Goal: Navigation & Orientation: Find specific page/section

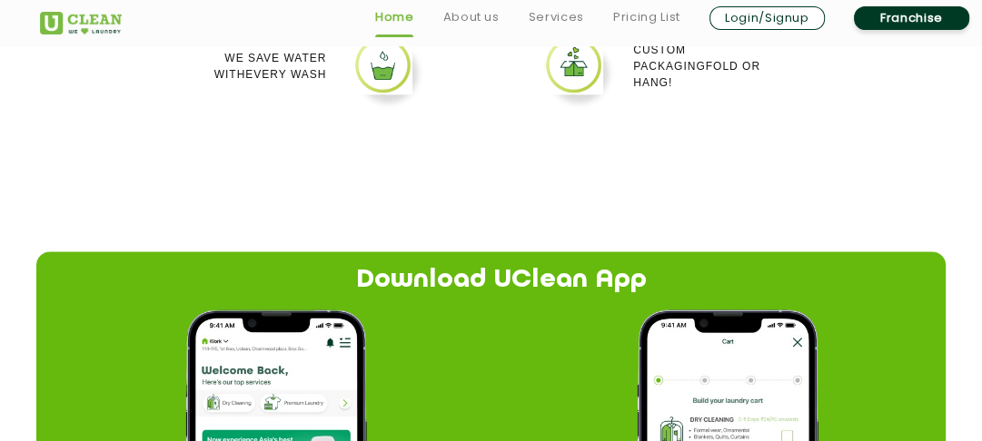
scroll to position [1909, 0]
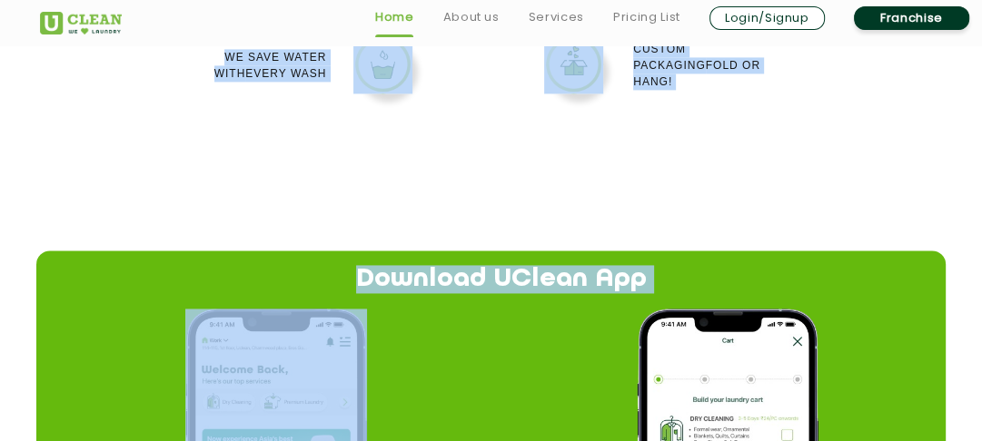
drag, startPoint x: 607, startPoint y: 359, endPoint x: 621, endPoint y: 199, distance: 160.5
click at [621, 200] on app-why-us "Why Uclean? Quick Service Doorstep Pick up and Drop Affordable per kilo pricing…" at bounding box center [491, 248] width 982 height 1346
click at [625, 191] on app-why-us "Why Uclean? Quick Service Doorstep Pick up and Drop Affordable per kilo pricing…" at bounding box center [491, 248] width 982 height 1346
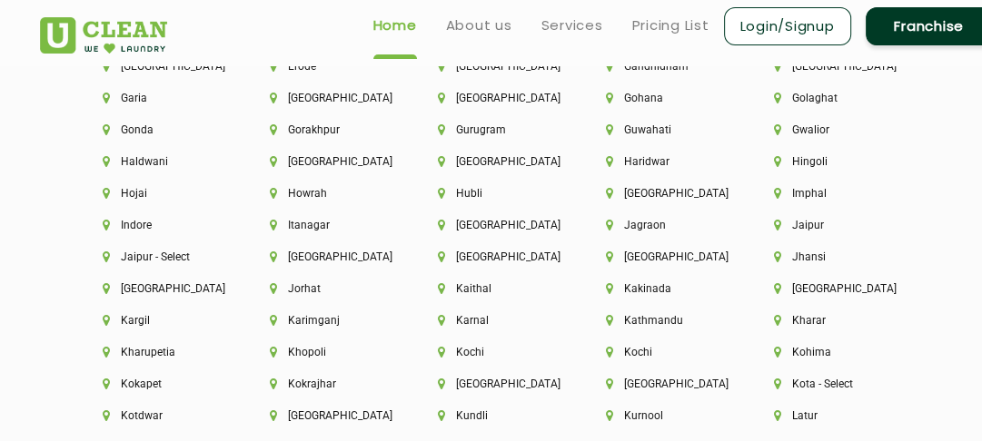
scroll to position [4313, 0]
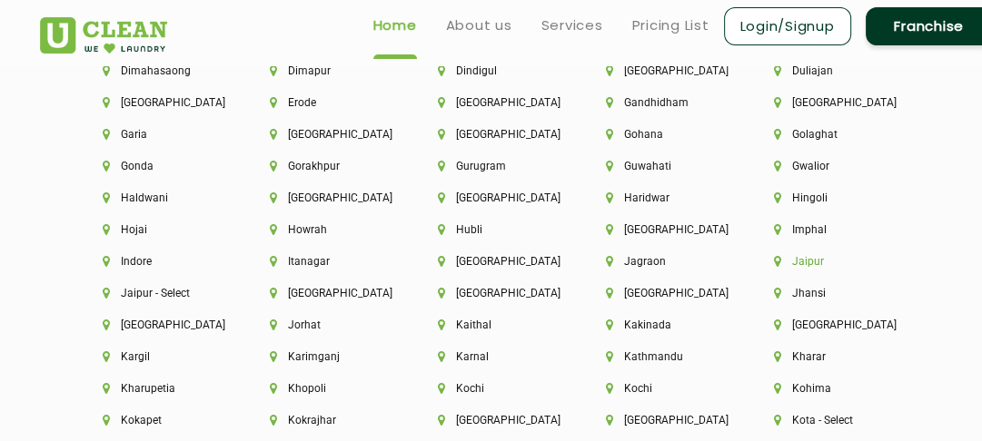
click at [815, 265] on li "Jaipur" at bounding box center [827, 261] width 106 height 13
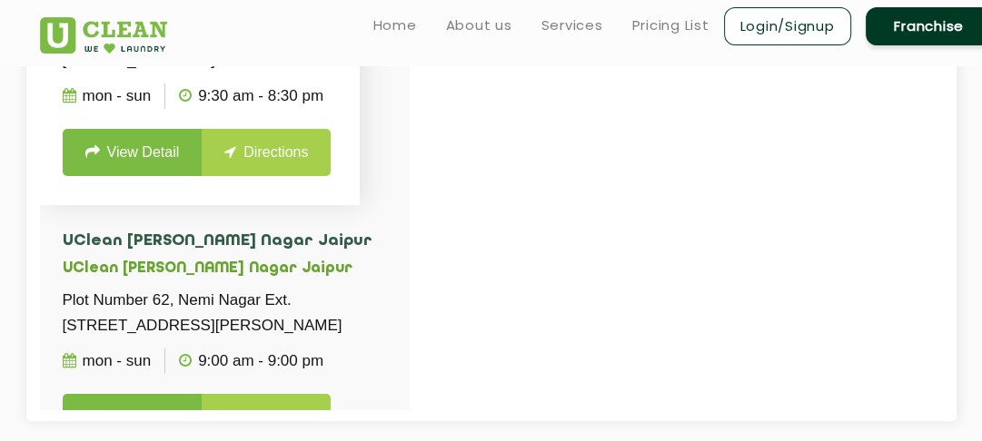
click at [280, 176] on link "Directions" at bounding box center [266, 152] width 129 height 47
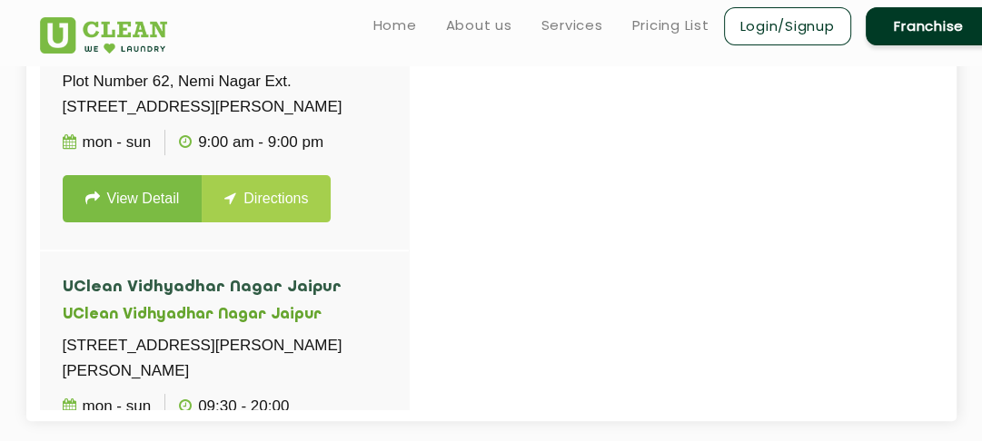
scroll to position [234, 0]
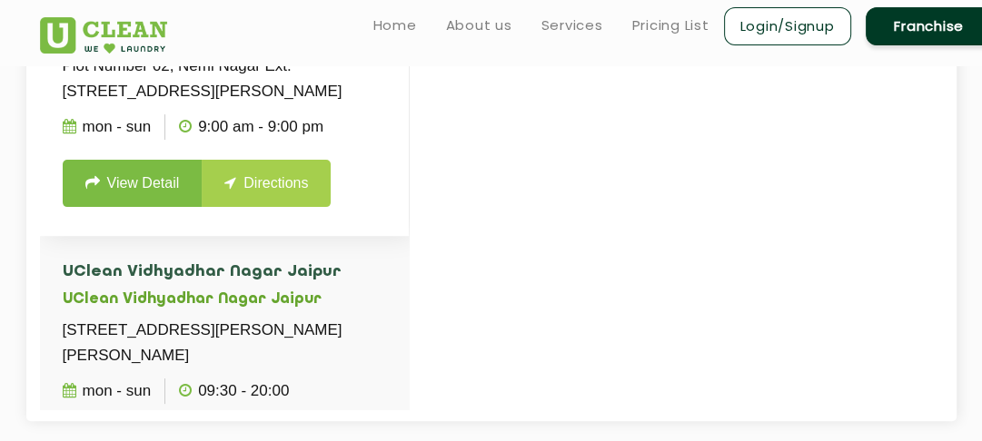
click at [291, 207] on link "Directions" at bounding box center [266, 183] width 129 height 47
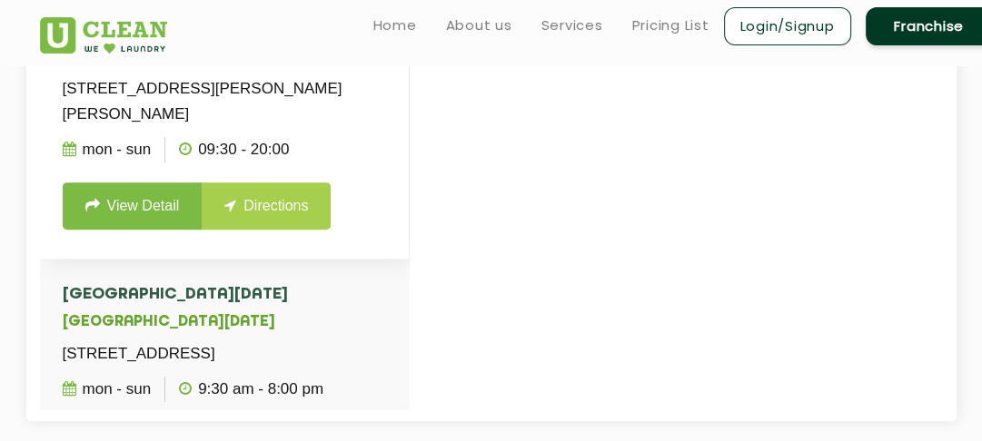
scroll to position [479, 0]
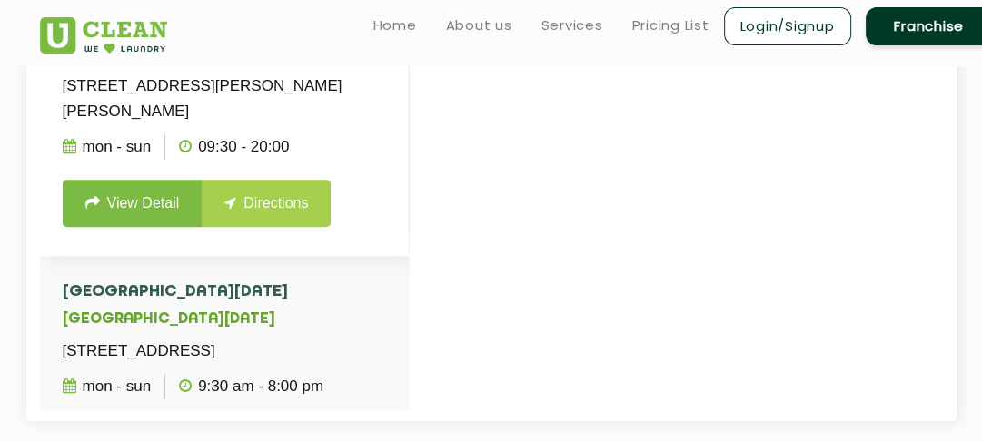
click at [265, 227] on link "Directions" at bounding box center [266, 203] width 129 height 47
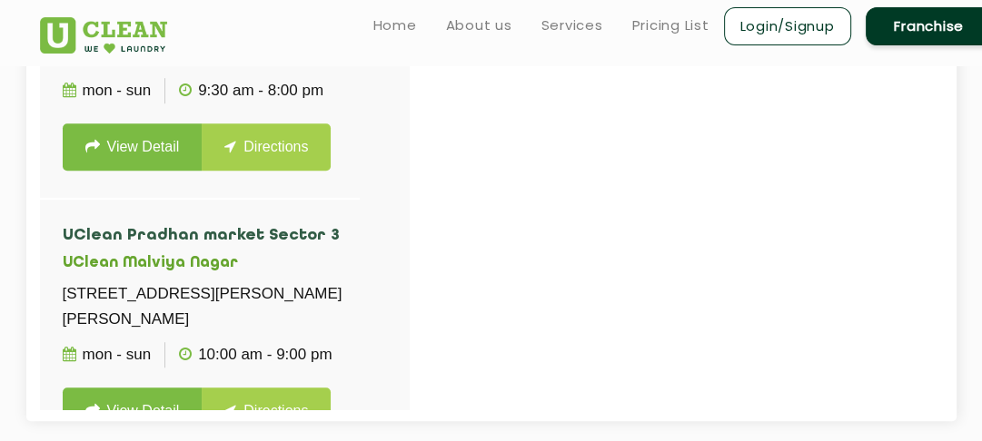
scroll to position [793, 0]
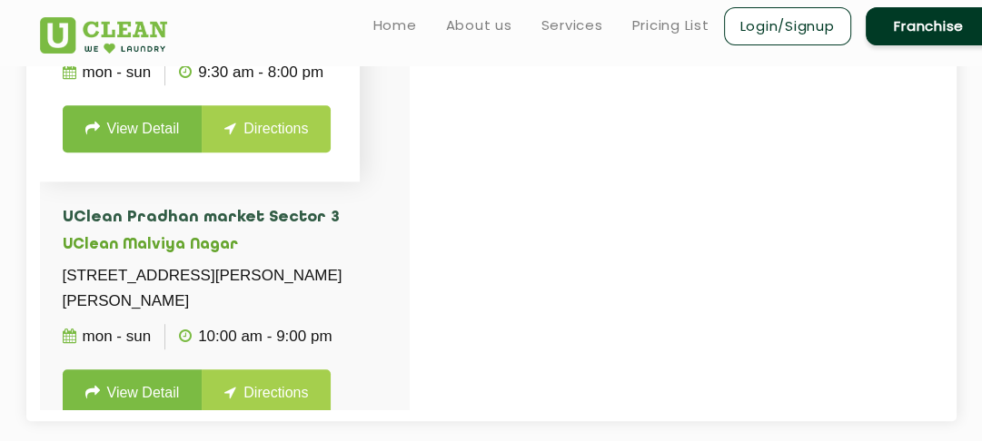
click at [258, 153] on link "Directions" at bounding box center [266, 128] width 129 height 47
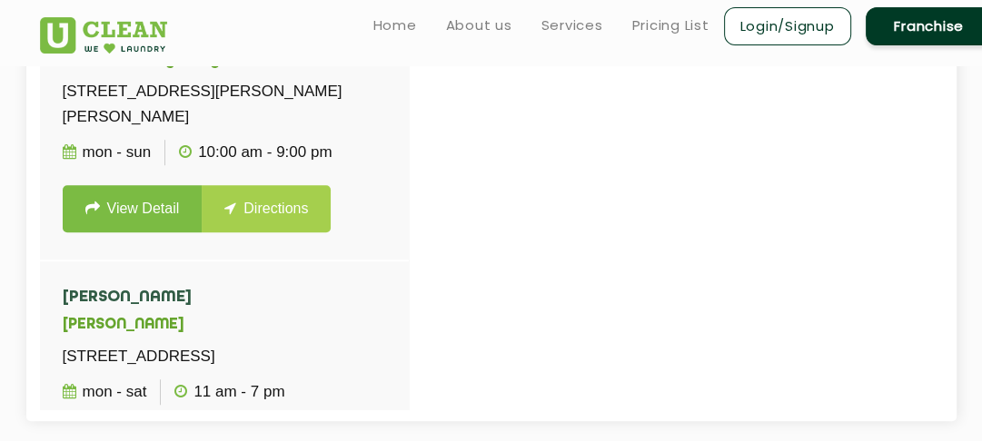
scroll to position [1007, 0]
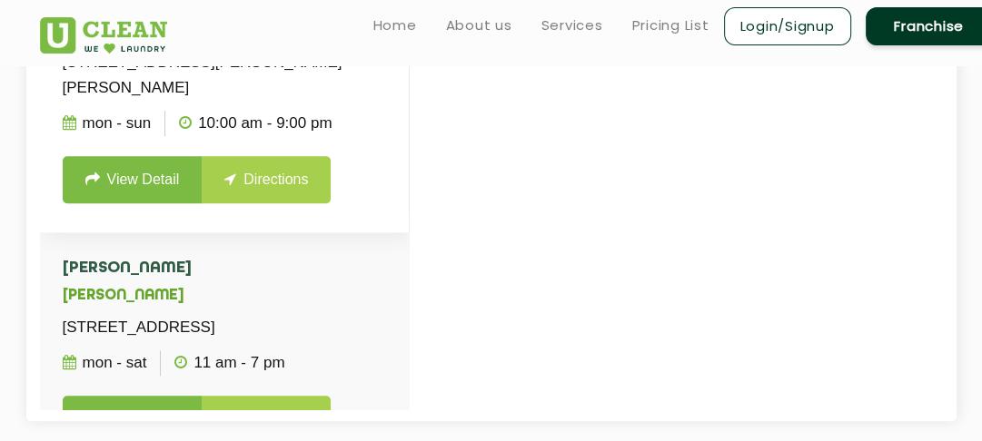
click at [278, 203] on link "Directions" at bounding box center [266, 179] width 129 height 47
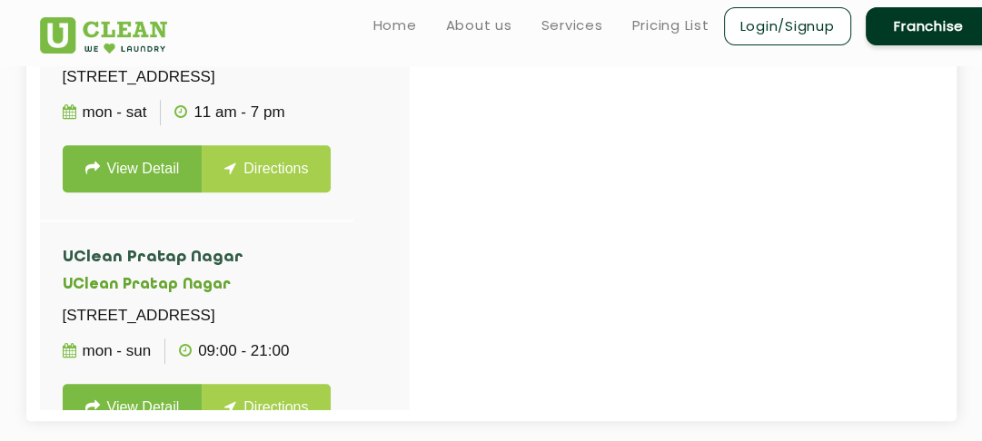
scroll to position [1326, 0]
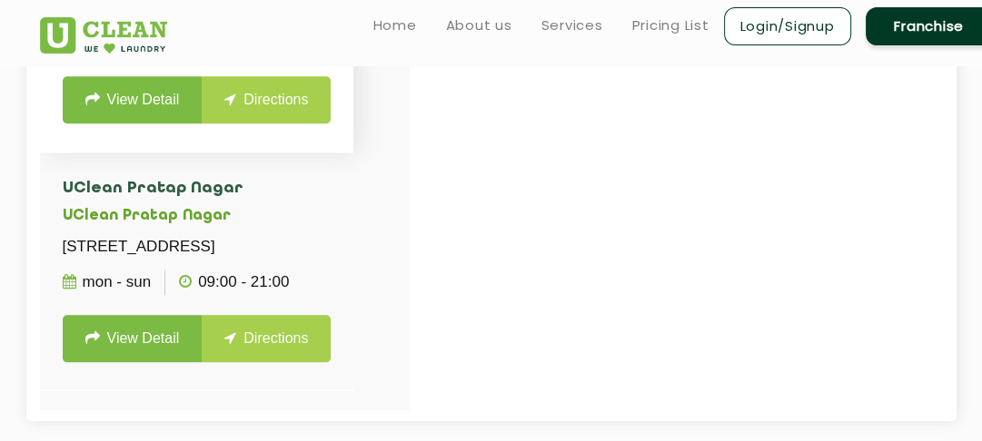
click at [254, 124] on link "Directions" at bounding box center [266, 99] width 129 height 47
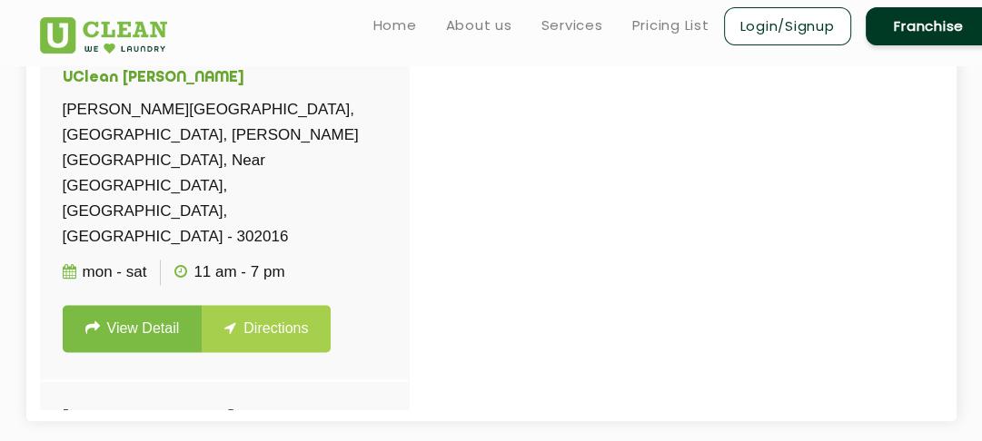
scroll to position [1716, 0]
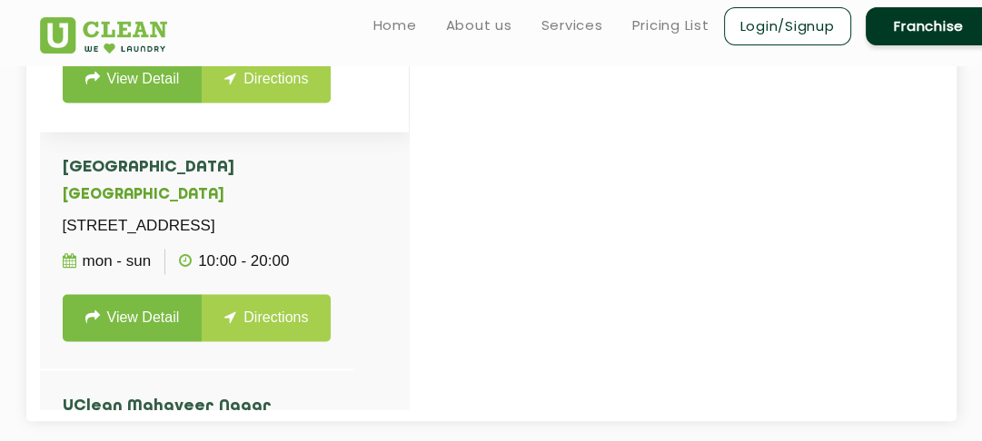
scroll to position [1966, 0]
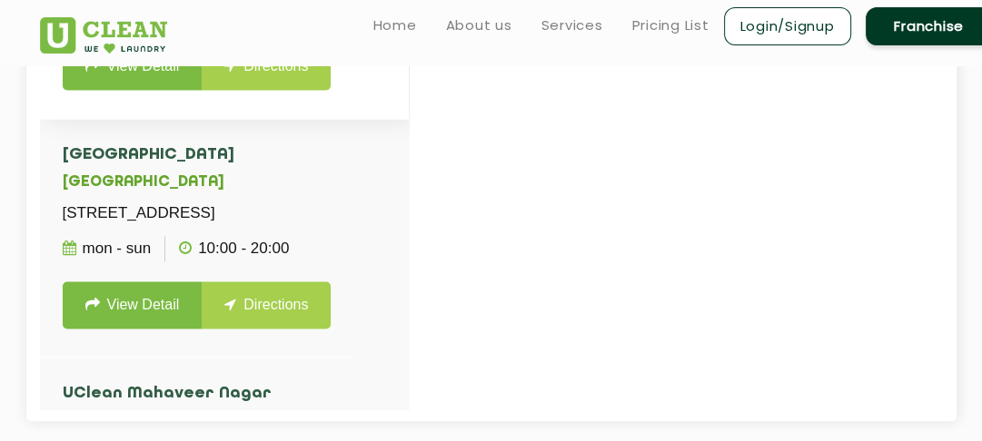
click at [279, 90] on link "Directions" at bounding box center [266, 66] width 129 height 47
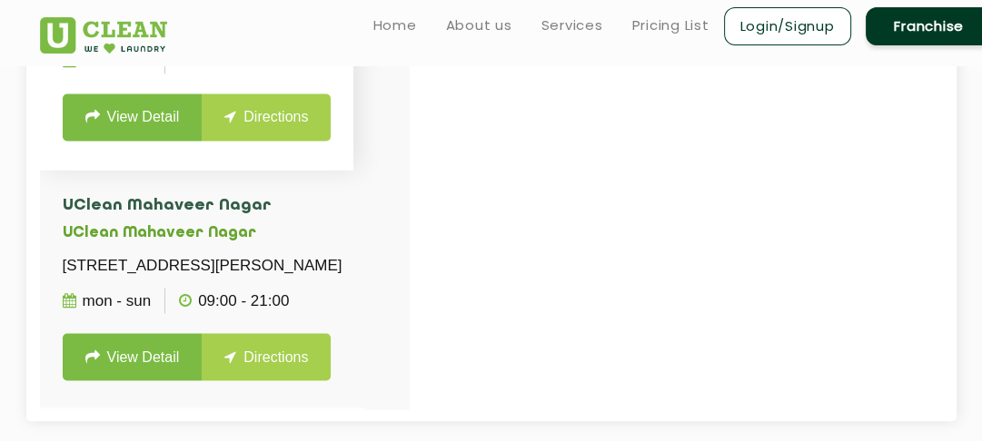
scroll to position [2277, 0]
click at [269, 141] on link "Directions" at bounding box center [266, 117] width 129 height 47
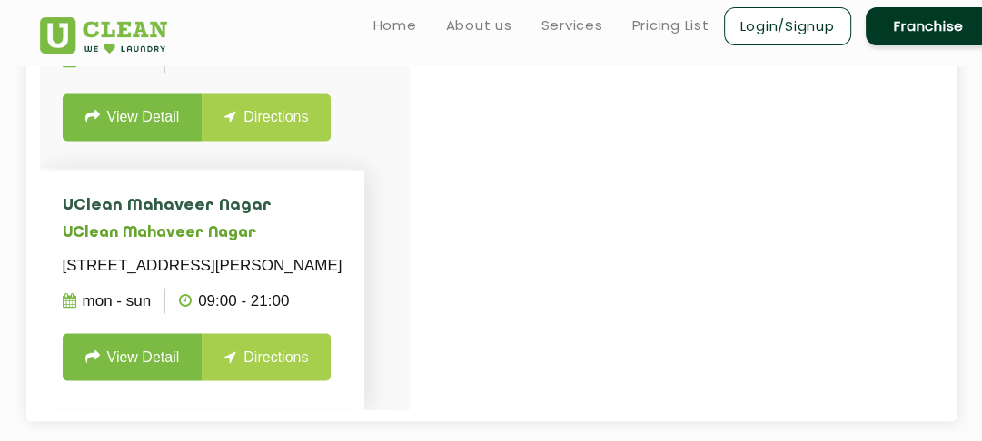
scroll to position [2357, 0]
click at [274, 357] on link "Directions" at bounding box center [266, 356] width 129 height 47
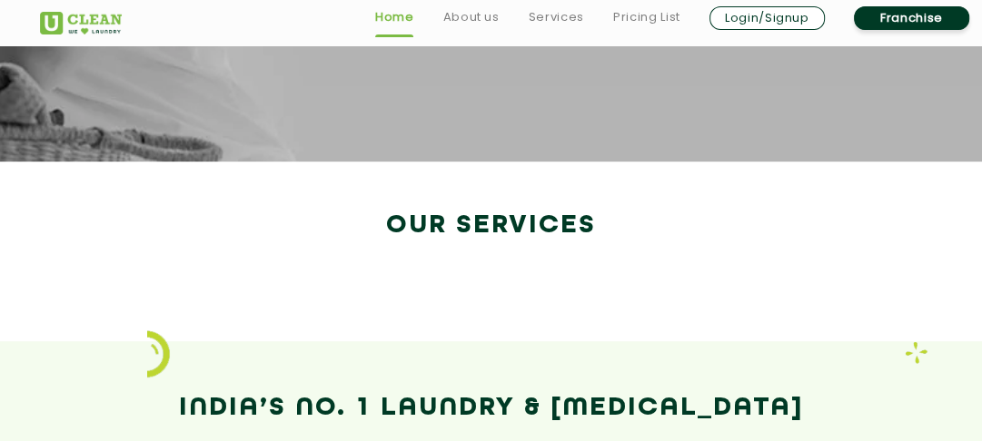
scroll to position [3351, 0]
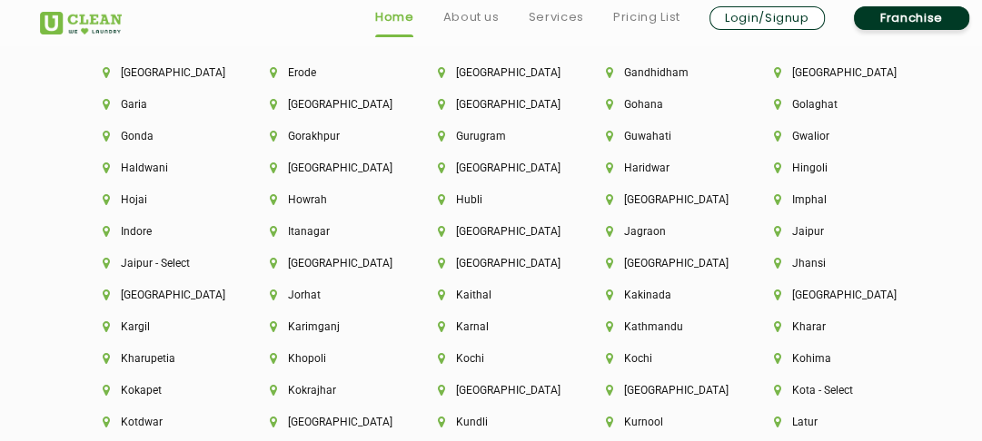
scroll to position [4344, 0]
click at [169, 264] on li "Jaipur - Select" at bounding box center [156, 262] width 106 height 13
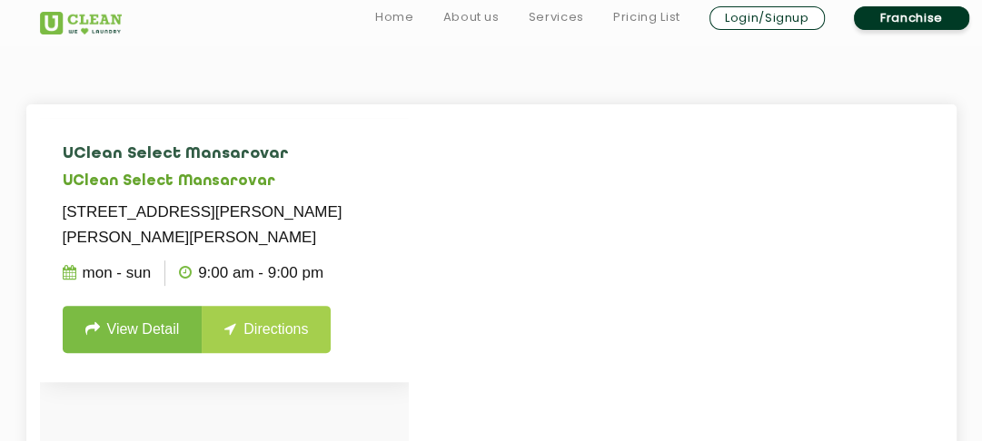
scroll to position [392, 0]
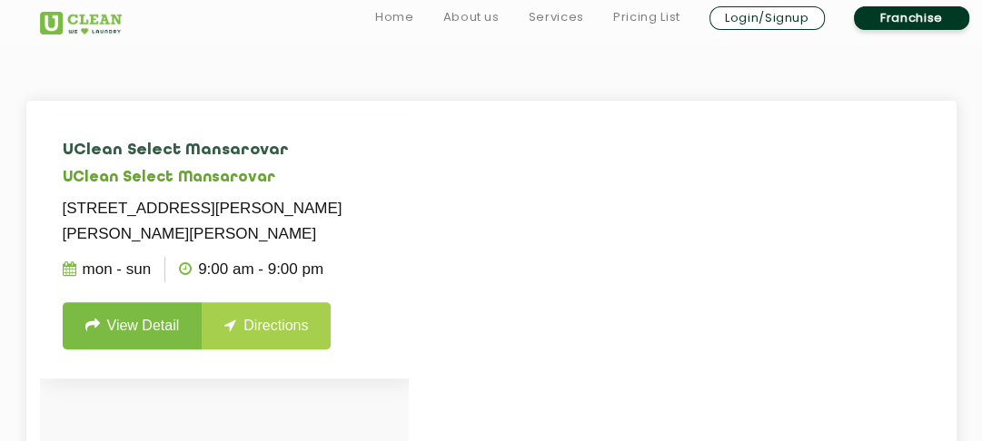
click at [251, 316] on link "Directions" at bounding box center [266, 326] width 129 height 47
